Goal: Information Seeking & Learning: Learn about a topic

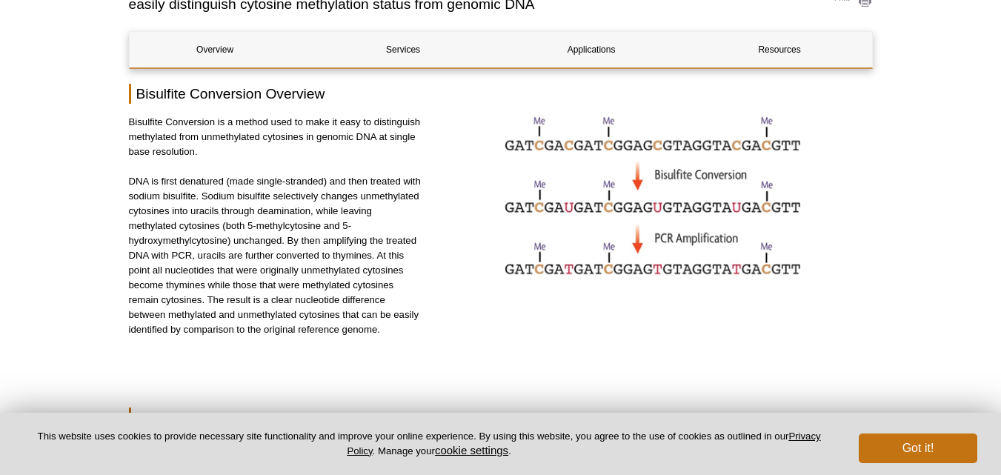
click at [391, 185] on p "DNA is first denatured (made single-stranded) and then treated with sodium bisu…" at bounding box center [275, 255] width 293 height 163
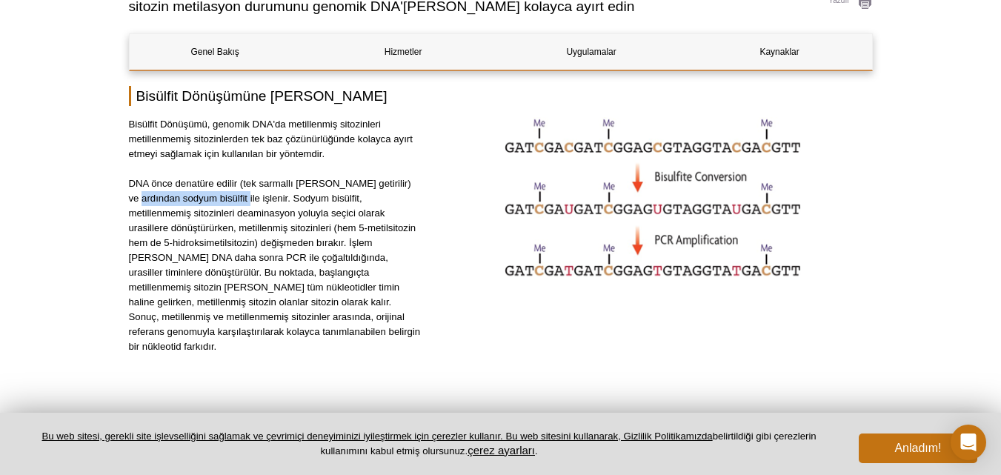
drag, startPoint x: 124, startPoint y: 196, endPoint x: 226, endPoint y: 196, distance: 102.3
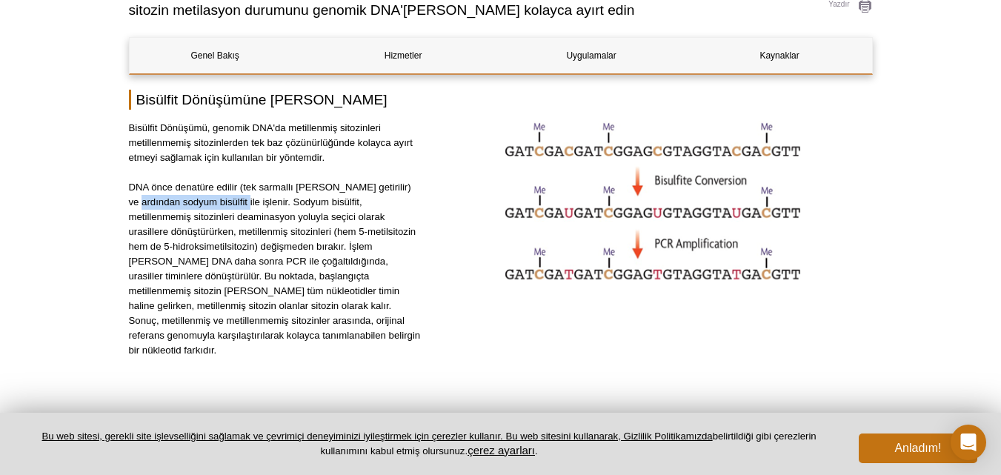
scroll to position [143, 0]
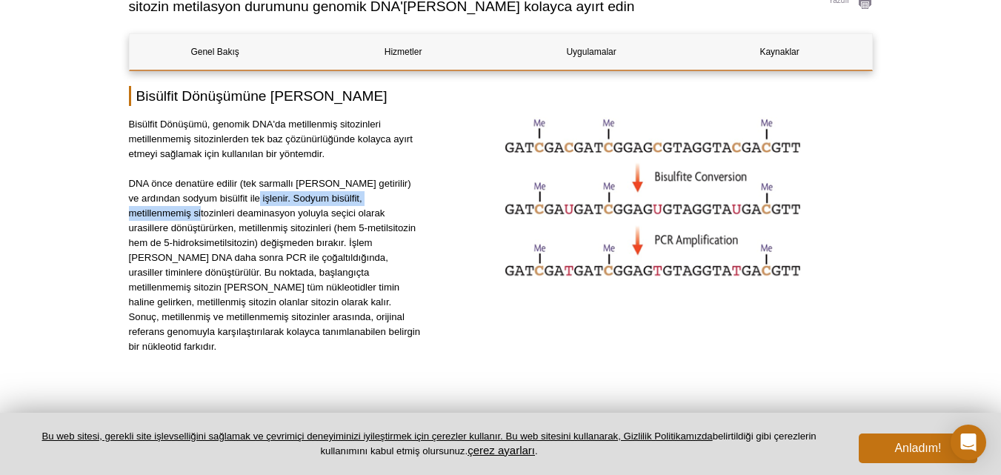
drag, startPoint x: 237, startPoint y: 193, endPoint x: 417, endPoint y: 196, distance: 180.1
click at [417, 196] on font "DNA önce denatüre edilir (tek sarmallı [PERSON_NAME] getirilir) ve ardından sod…" at bounding box center [275, 265] width 292 height 174
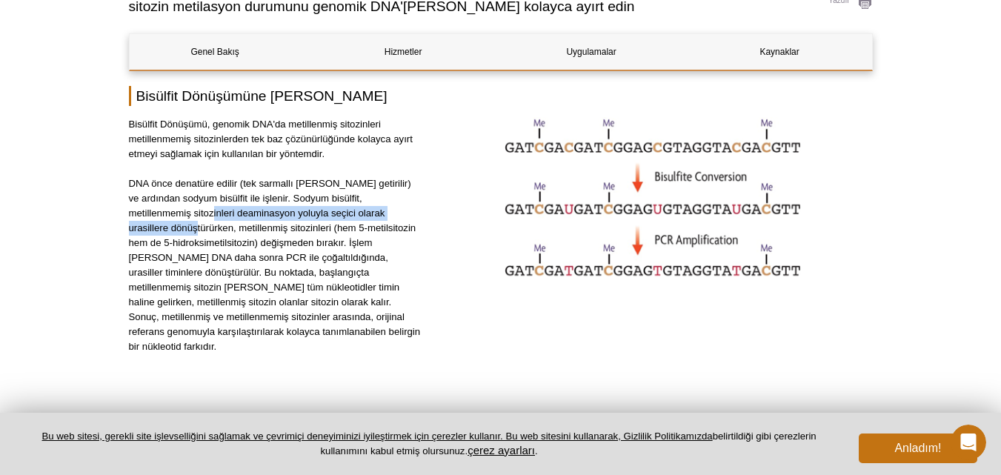
scroll to position [0, 0]
drag, startPoint x: 149, startPoint y: 212, endPoint x: 392, endPoint y: 213, distance: 243.1
click at [392, 213] on p "DNA önce denatüre edilir (tek sarmallı [PERSON_NAME] getirilir) ve ardından sod…" at bounding box center [275, 265] width 293 height 178
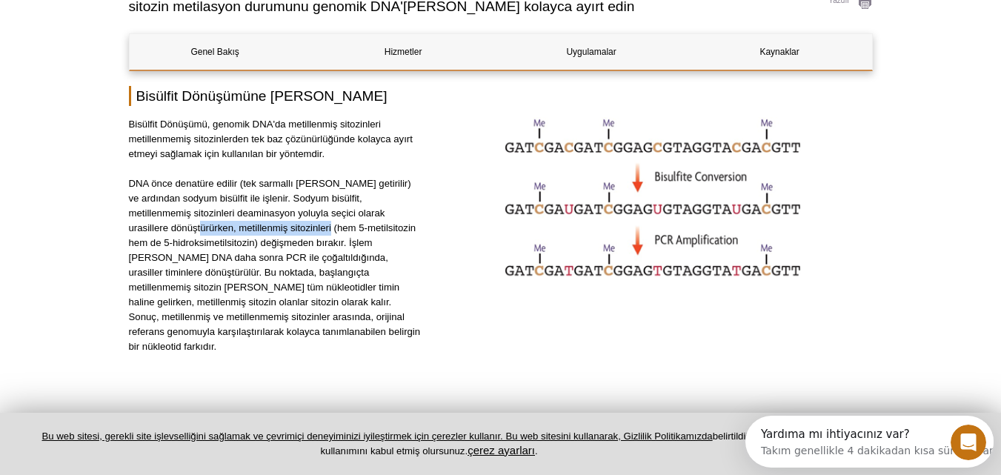
drag, startPoint x: 237, startPoint y: 225, endPoint x: 268, endPoint y: 227, distance: 31.2
drag, startPoint x: 288, startPoint y: 244, endPoint x: 282, endPoint y: 234, distance: 11.3
click at [288, 243] on font "DNA önce denatüre edilir (tek sarmallı [PERSON_NAME] getirilir) ve ardından sod…" at bounding box center [275, 265] width 292 height 174
